Goal: Transaction & Acquisition: Book appointment/travel/reservation

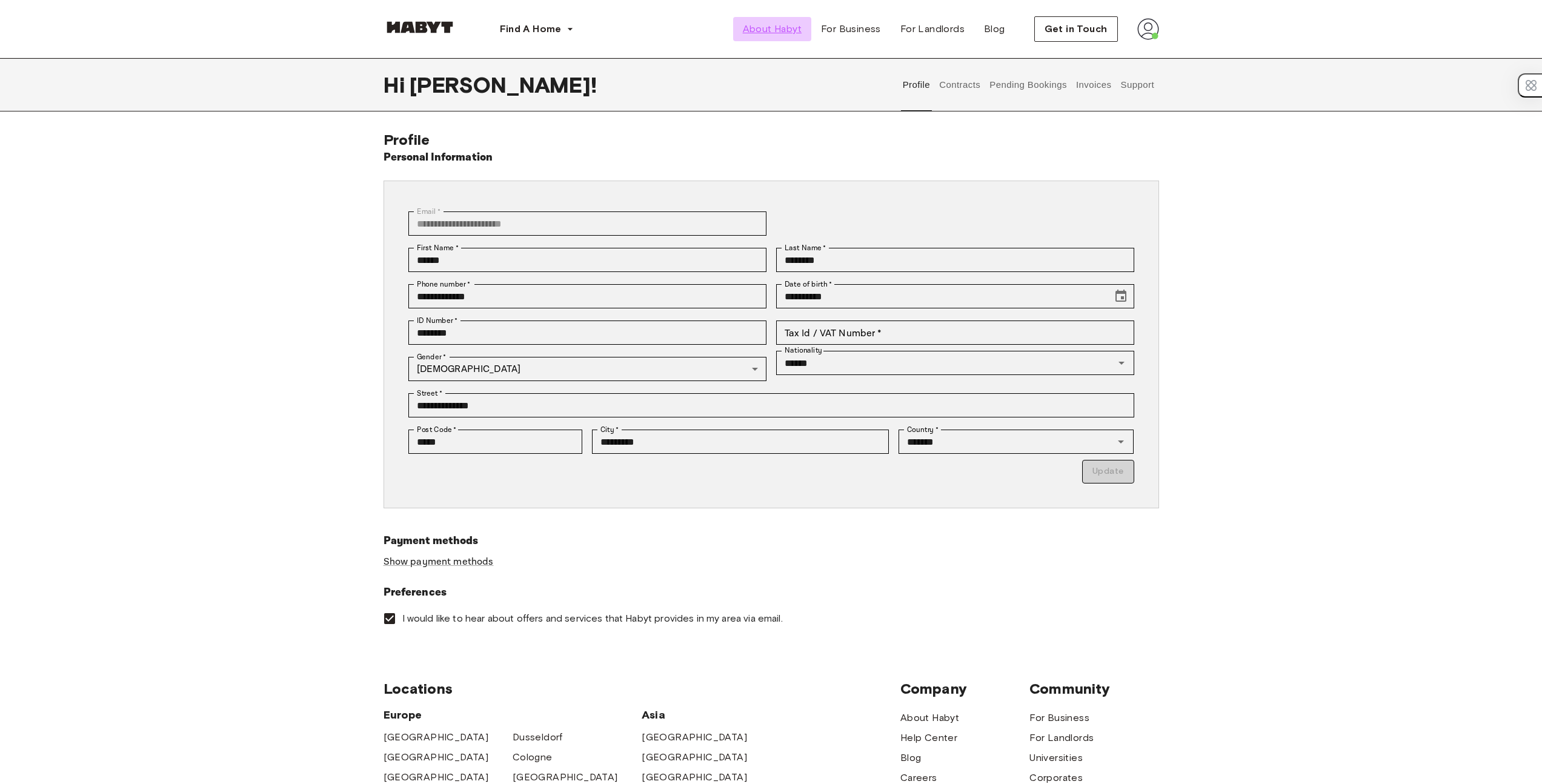
click at [796, 27] on span "About Habyt" at bounding box center [772, 29] width 59 height 15
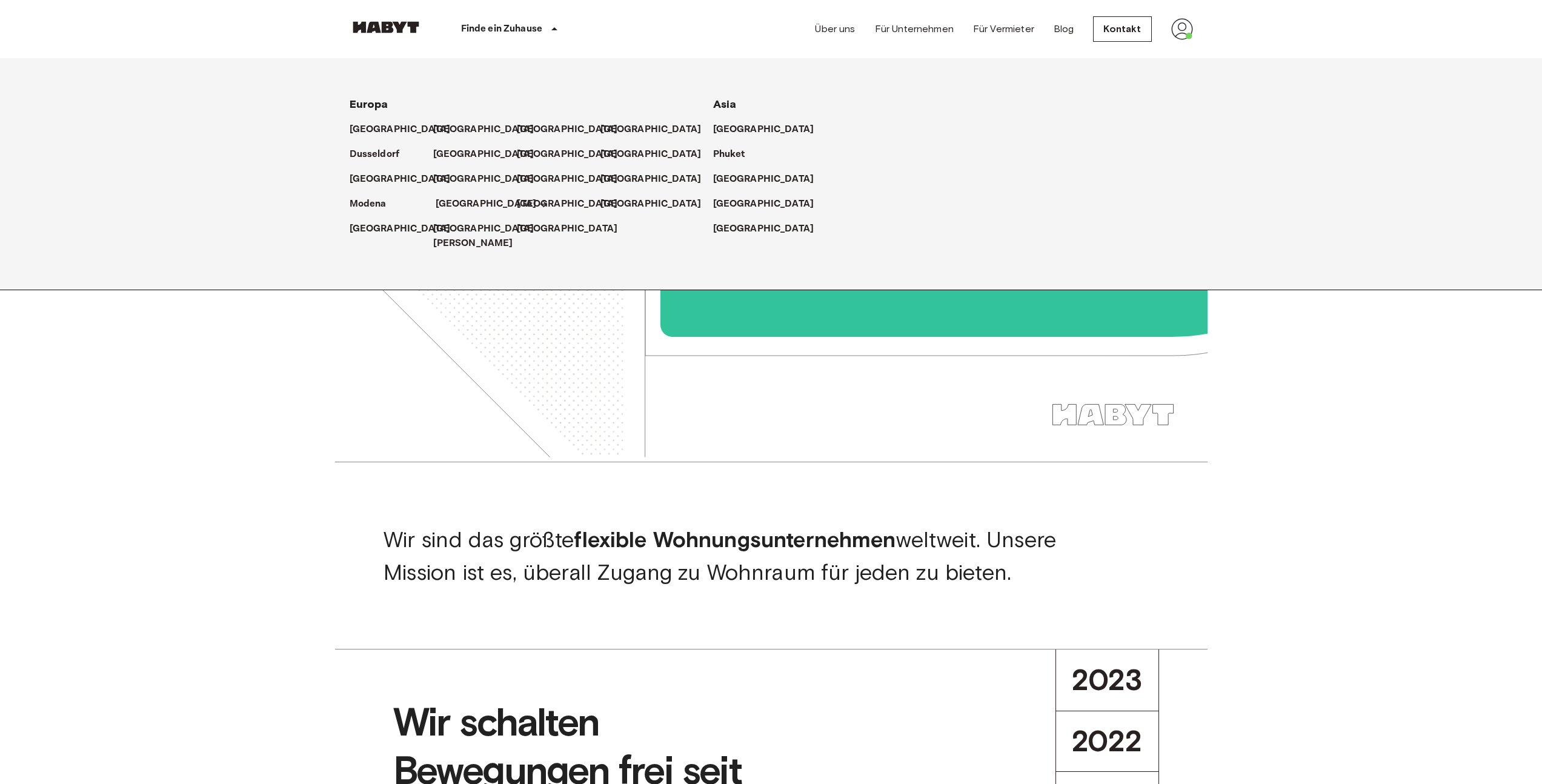
click at [457, 204] on p "München" at bounding box center [486, 204] width 101 height 15
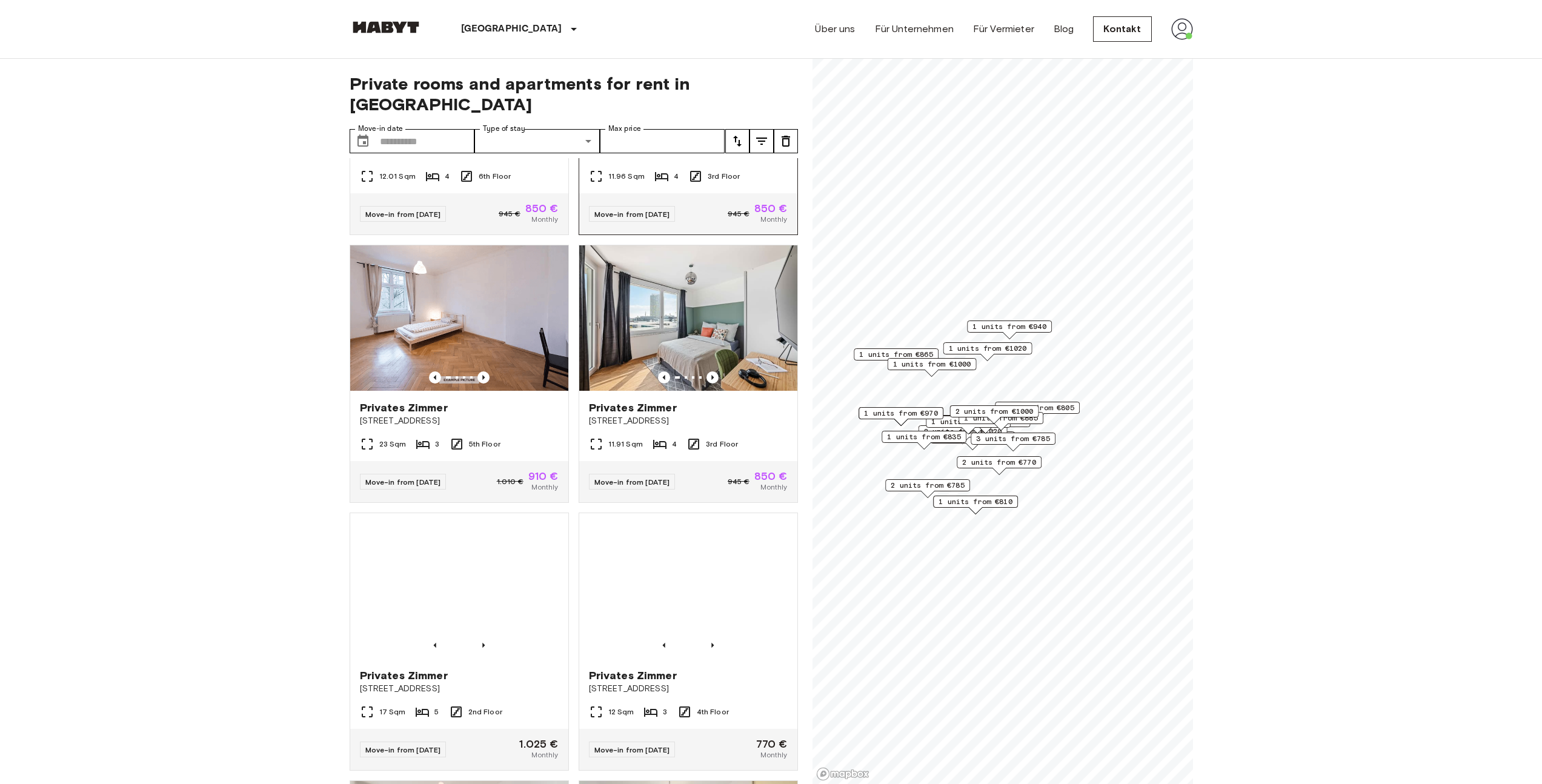
scroll to position [456, 0]
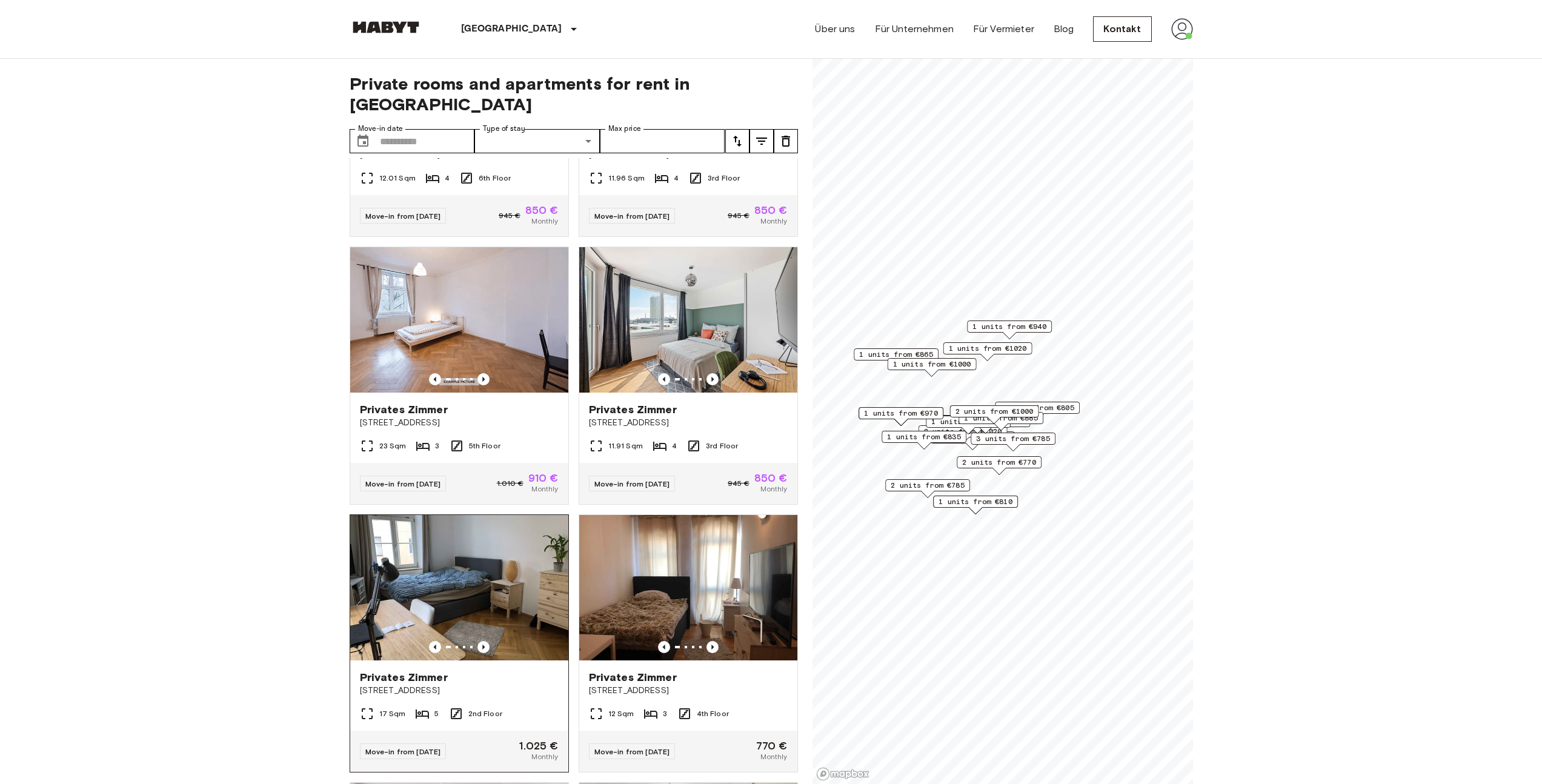
click at [387, 684] on span "Tumblingerstraße 17" at bounding box center [459, 690] width 199 height 12
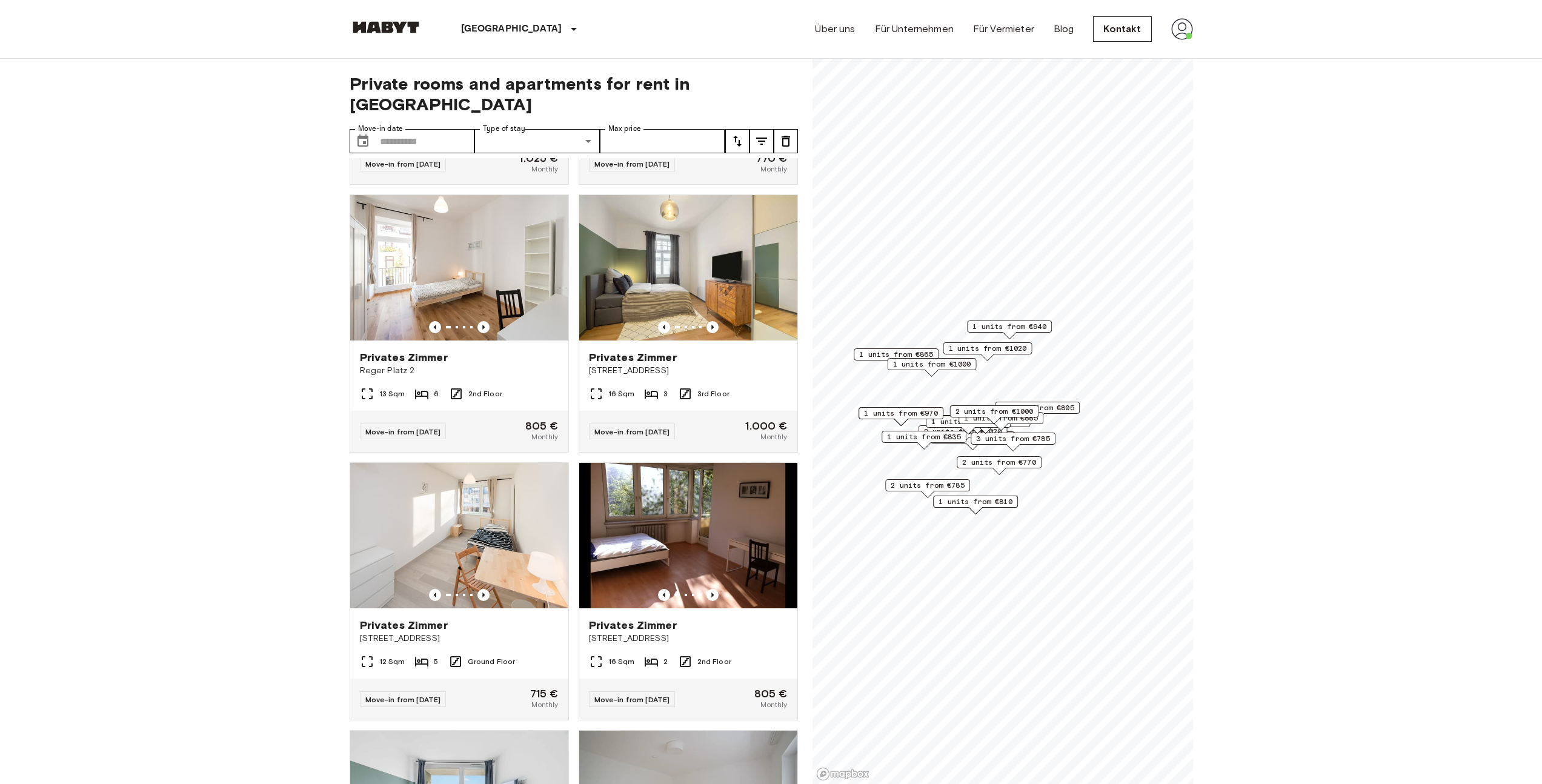
scroll to position [1046, 0]
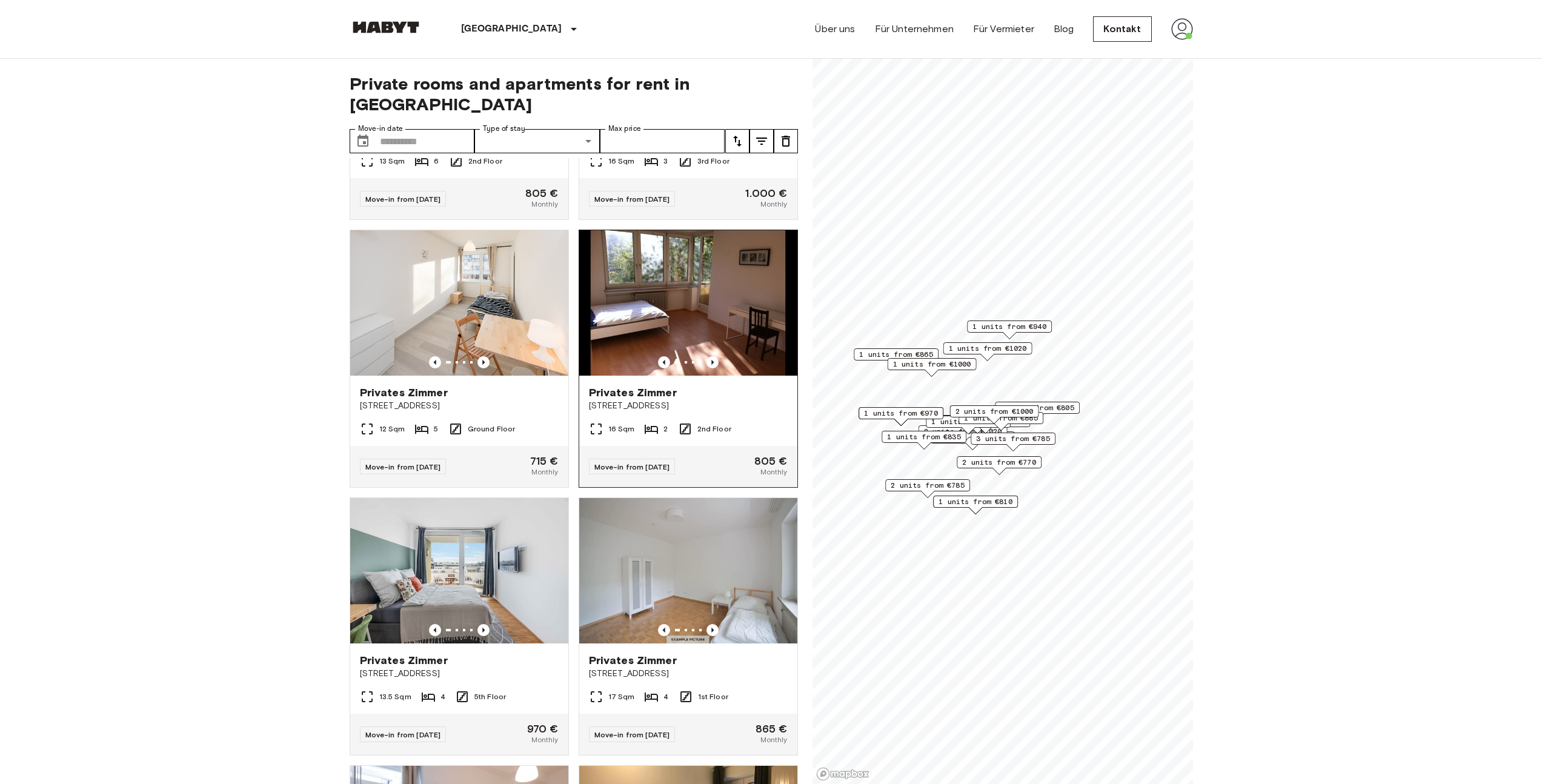
scroll to position [1282, 0]
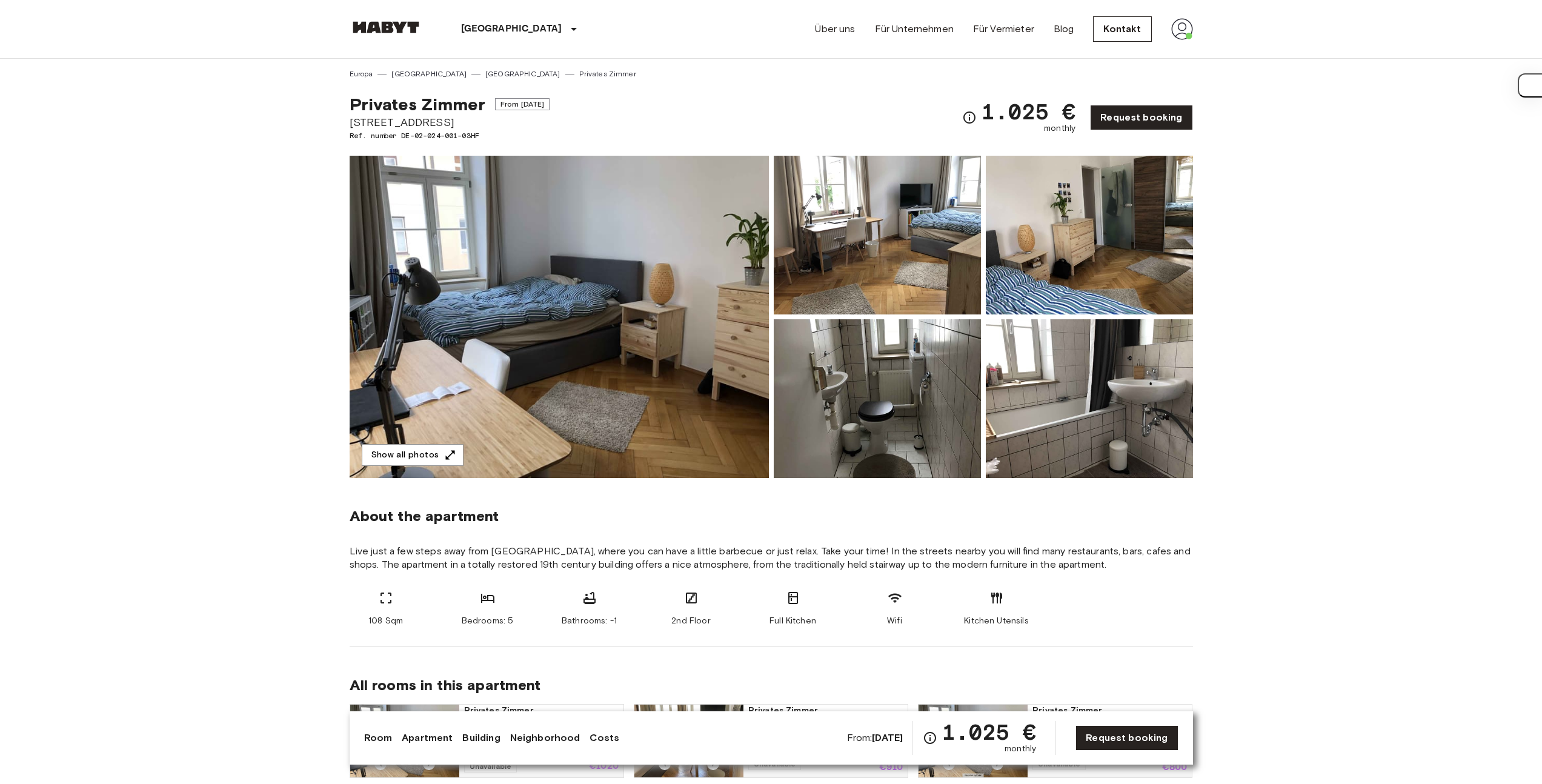
click at [690, 338] on img at bounding box center [559, 316] width 419 height 322
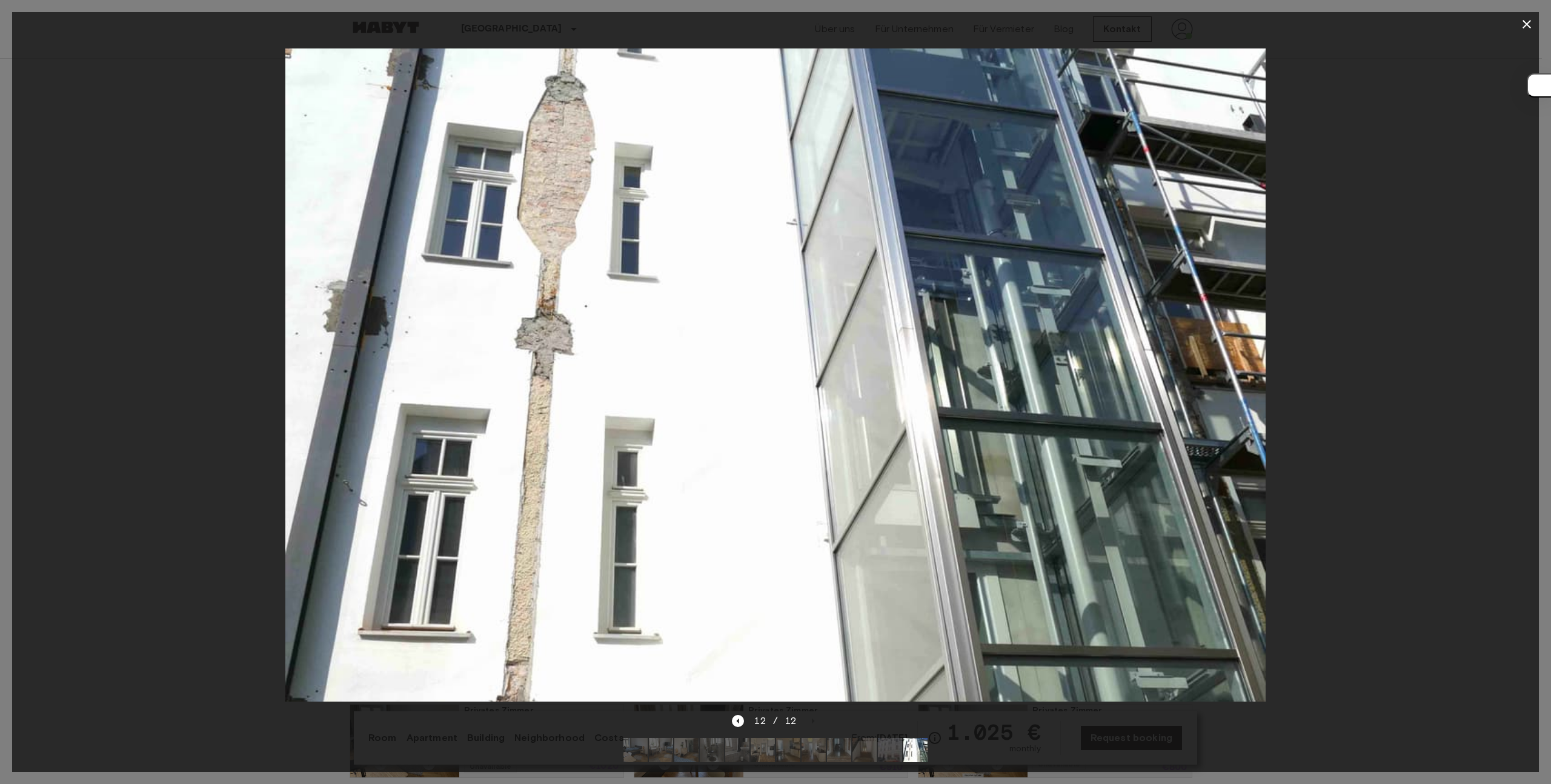
click at [1481, 326] on div at bounding box center [775, 375] width 1527 height 677
click at [1451, 321] on div at bounding box center [775, 375] width 1527 height 677
click at [1523, 20] on icon "button" at bounding box center [1526, 24] width 8 height 8
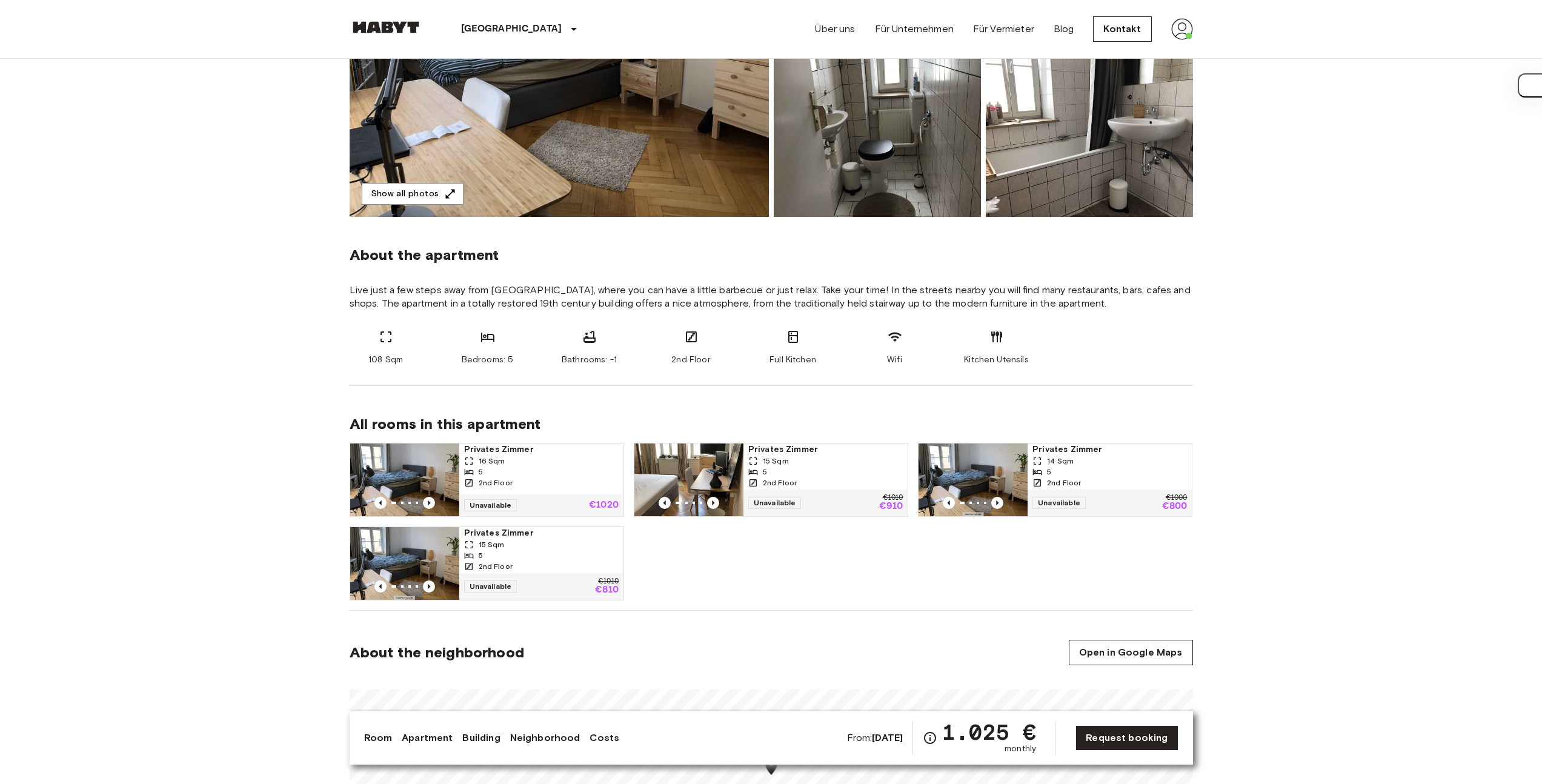
scroll to position [243, 0]
